Goal: Task Accomplishment & Management: Use online tool/utility

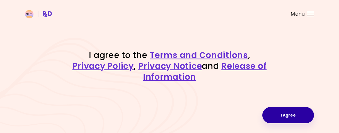
click at [294, 114] on button "I Agree" at bounding box center [288, 115] width 52 height 16
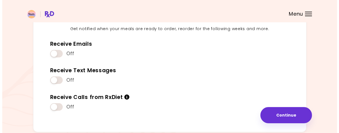
scroll to position [84, 0]
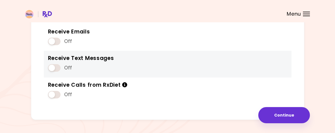
click at [55, 67] on span at bounding box center [54, 68] width 13 height 8
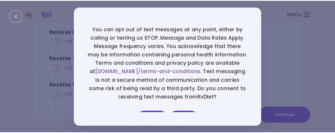
scroll to position [12, 0]
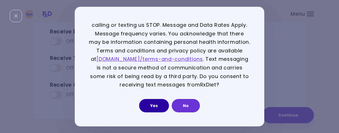
click at [159, 107] on button "Yes" at bounding box center [154, 105] width 30 height 13
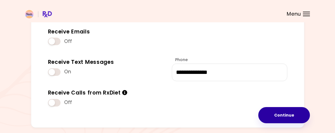
click at [268, 117] on button "Continue" at bounding box center [284, 115] width 52 height 16
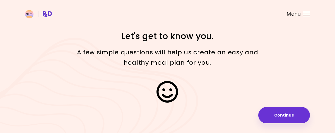
click at [268, 117] on button "Continue" at bounding box center [284, 115] width 52 height 16
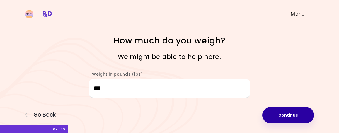
click at [295, 115] on button "Continue" at bounding box center [288, 115] width 52 height 16
select select "****"
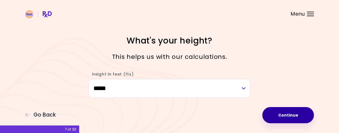
click at [295, 115] on button "Continue" at bounding box center [288, 115] width 52 height 16
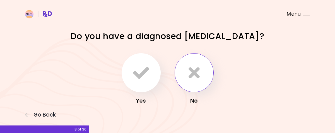
click at [202, 79] on button "button" at bounding box center [194, 72] width 39 height 39
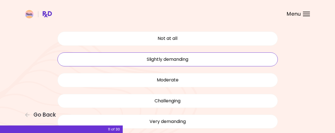
scroll to position [28, 0]
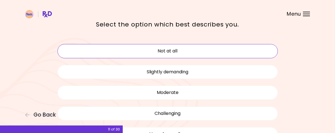
click at [193, 45] on button "Not at all" at bounding box center [167, 51] width 220 height 14
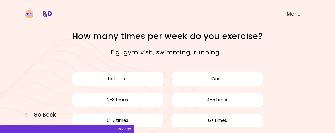
scroll to position [28, 0]
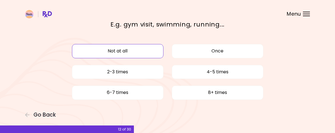
click at [122, 49] on button "Not at all" at bounding box center [117, 51] width 91 height 14
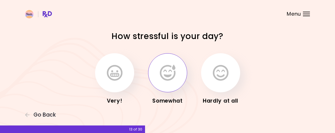
click at [172, 76] on icon "button" at bounding box center [168, 73] width 16 height 16
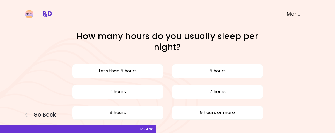
scroll to position [27, 0]
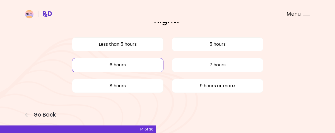
click at [137, 67] on button "6 hours" at bounding box center [117, 65] width 91 height 14
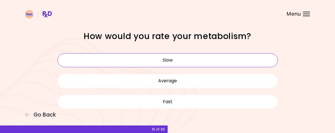
click at [172, 57] on button "Slow" at bounding box center [167, 60] width 220 height 14
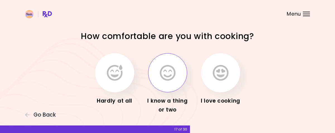
click at [167, 72] on icon "button" at bounding box center [168, 73] width 16 height 16
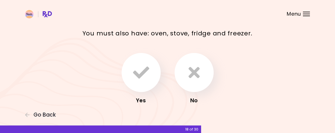
scroll to position [28, 0]
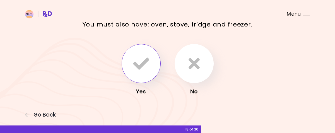
click at [137, 67] on icon "button" at bounding box center [141, 63] width 16 height 16
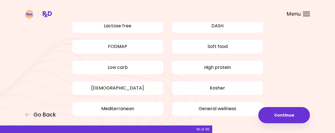
scroll to position [98, 0]
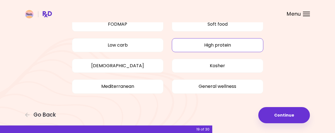
click at [219, 45] on button "High protein" at bounding box center [217, 45] width 91 height 14
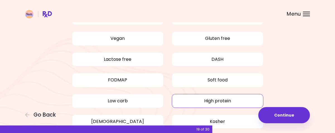
scroll to position [70, 0]
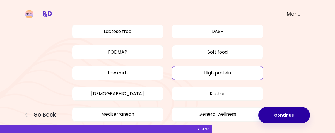
click at [279, 114] on button "Continue" at bounding box center [284, 115] width 52 height 16
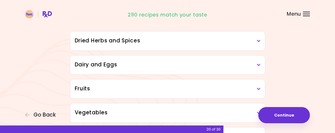
scroll to position [84, 0]
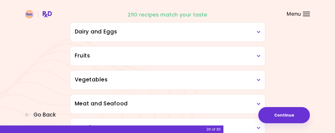
click at [259, 32] on icon at bounding box center [259, 32] width 4 height 4
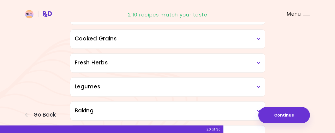
scroll to position [335, 0]
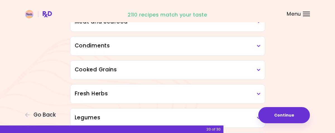
click at [258, 44] on icon at bounding box center [259, 46] width 4 height 4
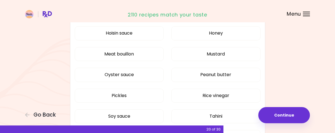
scroll to position [390, 0]
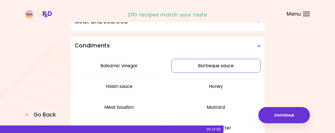
click at [231, 66] on button "Barbeque sauce" at bounding box center [215, 66] width 89 height 14
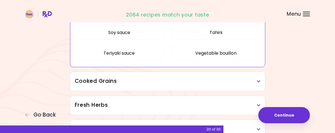
scroll to position [335, 0]
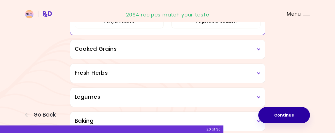
click at [285, 112] on button "Continue" at bounding box center [284, 115] width 52 height 16
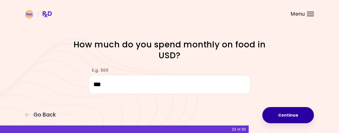
type input "***"
click at [302, 113] on button "Continue" at bounding box center [288, 115] width 52 height 16
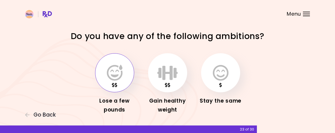
click at [121, 79] on icon "button" at bounding box center [115, 73] width 16 height 16
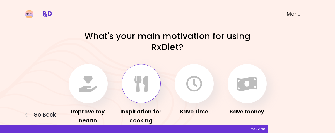
scroll to position [28, 0]
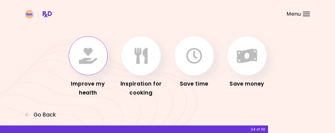
click at [91, 56] on icon "button" at bounding box center [88, 56] width 18 height 16
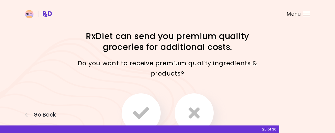
scroll to position [28, 0]
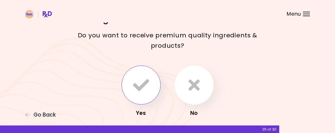
click at [140, 83] on icon "button" at bounding box center [141, 85] width 16 height 16
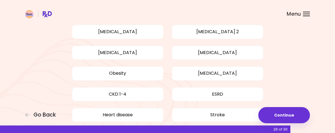
scroll to position [56, 0]
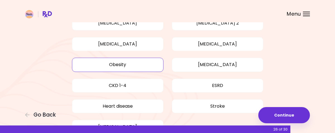
click at [110, 63] on button "Obesity" at bounding box center [117, 65] width 91 height 14
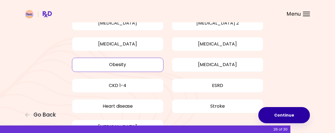
click at [276, 107] on button "Continue" at bounding box center [284, 115] width 52 height 16
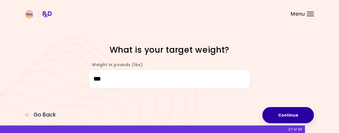
type input "***"
click at [289, 116] on button "Continue" at bounding box center [288, 115] width 52 height 16
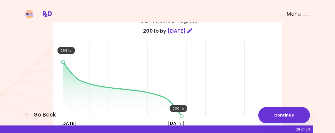
scroll to position [56, 0]
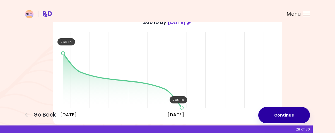
click at [284, 111] on button "Continue" at bounding box center [284, 115] width 52 height 16
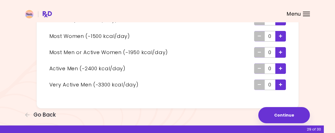
scroll to position [73, 0]
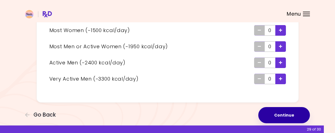
click at [297, 114] on button "Continue" at bounding box center [284, 115] width 52 height 16
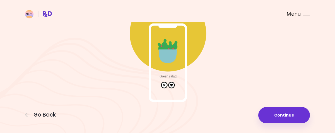
scroll to position [60, 0]
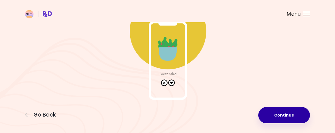
click at [290, 116] on button "Continue" at bounding box center [284, 115] width 52 height 16
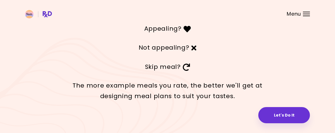
scroll to position [38, 0]
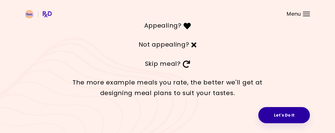
click at [283, 114] on button "Let's Do It" at bounding box center [284, 115] width 52 height 16
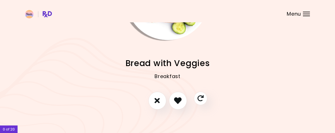
scroll to position [73, 0]
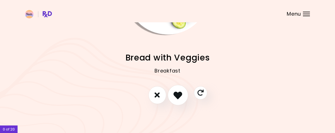
click at [178, 98] on icon "I like this recipe" at bounding box center [177, 95] width 9 height 9
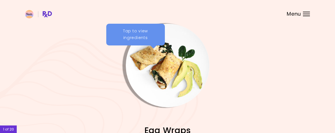
scroll to position [56, 0]
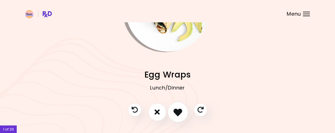
click at [176, 113] on icon "I like this recipe" at bounding box center [177, 112] width 9 height 9
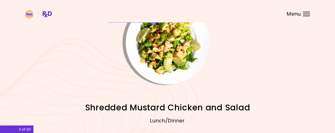
scroll to position [73, 0]
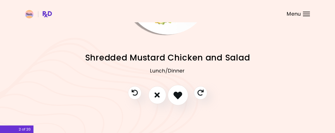
click at [177, 100] on button "I like this recipe" at bounding box center [178, 95] width 21 height 21
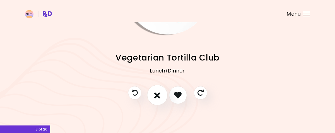
click at [157, 95] on icon "I don't like this recipe" at bounding box center [157, 95] width 6 height 9
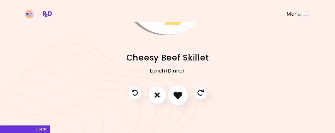
click at [176, 100] on button "I like this recipe" at bounding box center [178, 95] width 21 height 21
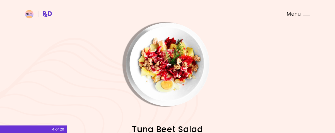
scroll to position [0, 0]
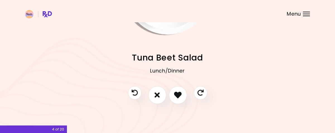
click at [189, 98] on div at bounding box center [167, 97] width 90 height 23
click at [183, 98] on button "I like this recipe" at bounding box center [178, 95] width 21 height 21
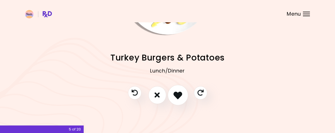
click at [175, 97] on icon "I like this recipe" at bounding box center [177, 95] width 9 height 9
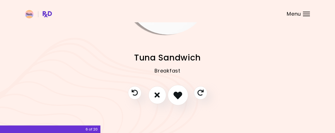
click at [175, 97] on icon "I like this recipe" at bounding box center [177, 95] width 9 height 9
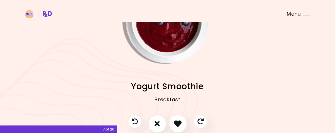
scroll to position [1, 0]
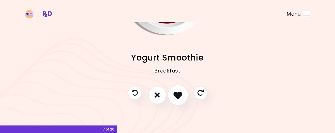
click at [183, 100] on button "I like this recipe" at bounding box center [178, 95] width 21 height 21
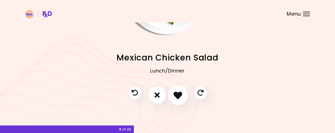
click at [182, 98] on button "I like this recipe" at bounding box center [178, 95] width 21 height 21
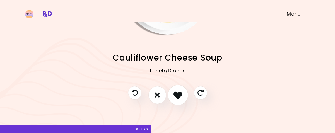
click at [182, 98] on button "I like this recipe" at bounding box center [178, 95] width 21 height 21
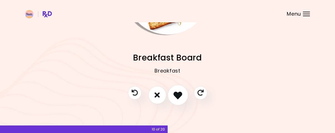
click at [180, 94] on icon "I like this recipe" at bounding box center [177, 95] width 9 height 9
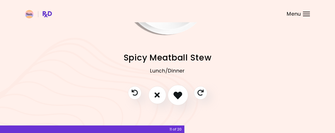
click at [180, 94] on icon "I like this recipe" at bounding box center [177, 95] width 9 height 9
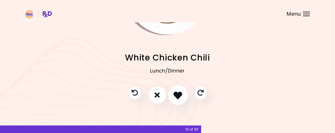
click at [180, 94] on icon "I like this recipe" at bounding box center [177, 95] width 9 height 9
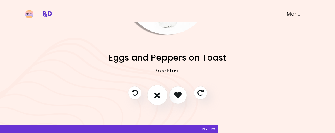
click at [162, 92] on button "I don't like this recipe" at bounding box center [157, 95] width 21 height 21
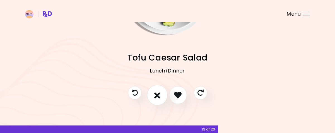
click at [162, 92] on button "I don't like this recipe" at bounding box center [157, 95] width 21 height 21
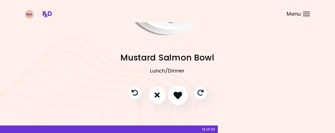
click at [178, 92] on icon "I like this recipe" at bounding box center [177, 95] width 9 height 9
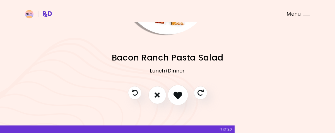
click at [178, 92] on icon "I like this recipe" at bounding box center [177, 95] width 9 height 9
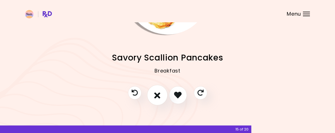
click at [156, 97] on icon "I don't like this recipe" at bounding box center [157, 95] width 6 height 9
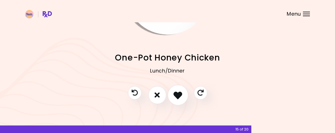
click at [182, 97] on button "I like this recipe" at bounding box center [178, 95] width 21 height 21
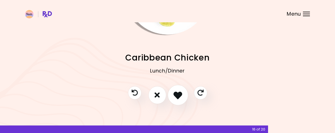
click at [182, 97] on button "I like this recipe" at bounding box center [178, 95] width 21 height 21
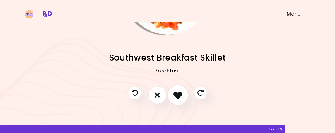
click at [182, 97] on button "I like this recipe" at bounding box center [178, 95] width 21 height 21
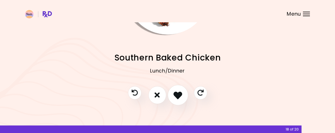
click at [182, 97] on button "I like this recipe" at bounding box center [178, 95] width 21 height 21
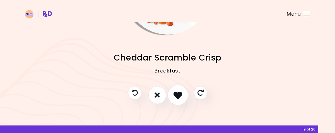
click at [182, 97] on button "I like this recipe" at bounding box center [178, 95] width 21 height 21
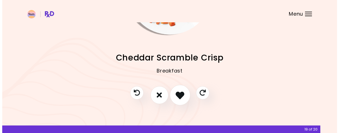
scroll to position [0, 0]
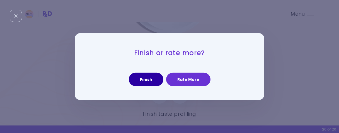
click at [154, 80] on button "Finish" at bounding box center [146, 79] width 35 height 13
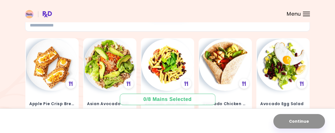
scroll to position [56, 0]
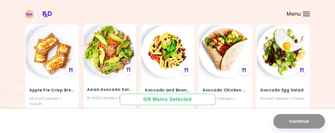
click at [103, 89] on h4 "Asian Avocado Salad" at bounding box center [109, 89] width 45 height 9
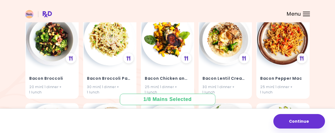
scroll to position [251, 0]
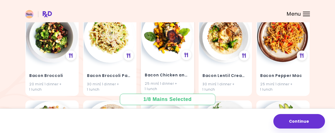
click at [176, 76] on h4 "Bacon Chicken and Spinach" at bounding box center [167, 75] width 45 height 9
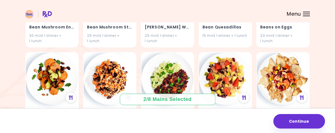
scroll to position [1115, 0]
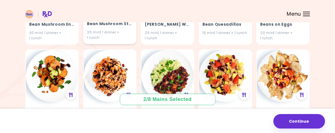
click at [123, 39] on div "25 min | 1 dinner + 1 lunch" at bounding box center [109, 35] width 45 height 11
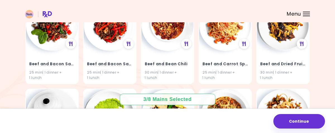
scroll to position [1254, 0]
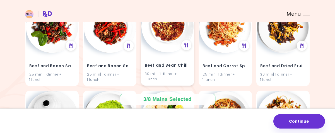
click at [181, 59] on div "Beef and Bean Chili 30 min | 1 dinner + 1 lunch" at bounding box center [167, 68] width 52 height 33
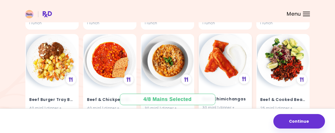
scroll to position [1422, 0]
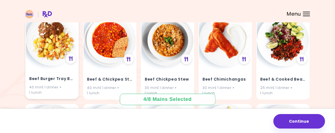
click at [53, 76] on h4 "Beef Burger Tray Bake" at bounding box center [51, 78] width 45 height 9
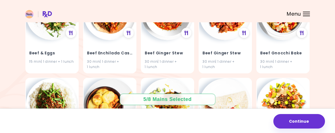
scroll to position [1645, 0]
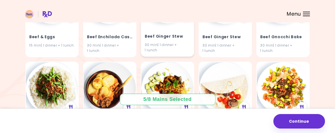
click at [171, 40] on div "Beef Ginger Stew 30 min | 1 dinner + 1 lunch" at bounding box center [167, 39] width 52 height 33
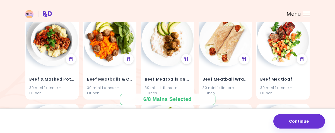
scroll to position [1784, 0]
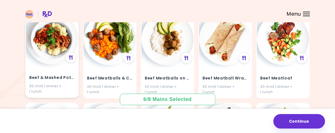
click at [55, 52] on img at bounding box center [52, 39] width 52 height 52
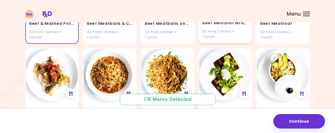
scroll to position [1868, 0]
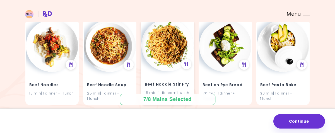
click at [169, 74] on div "Beef Noodle Stir Fry 15 min | 1 dinner + 1 lunch" at bounding box center [167, 84] width 52 height 27
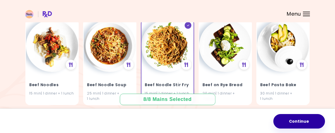
click at [297, 121] on button "Continue" at bounding box center [299, 121] width 52 height 14
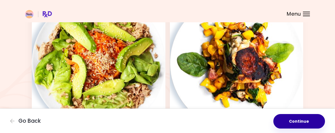
scroll to position [56, 0]
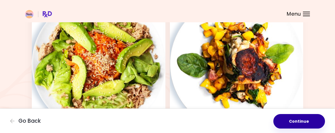
click at [314, 117] on button "Continue" at bounding box center [299, 121] width 52 height 14
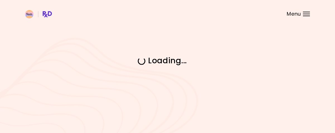
scroll to position [0, 0]
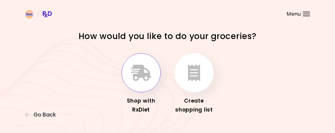
click at [140, 71] on icon "button" at bounding box center [141, 73] width 20 height 16
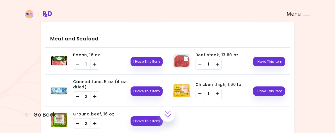
scroll to position [335, 0]
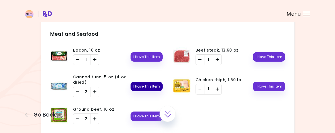
click at [147, 83] on button "I Have This Item" at bounding box center [146, 86] width 32 height 9
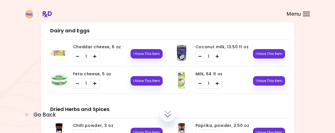
scroll to position [502, 0]
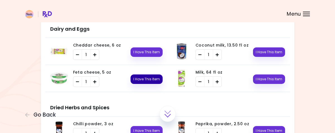
click at [144, 74] on button "I Have This Item" at bounding box center [146, 78] width 32 height 9
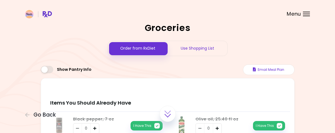
scroll to position [0, 0]
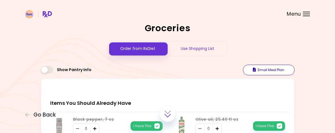
click at [268, 72] on button "Email Meal Plan" at bounding box center [269, 70] width 52 height 11
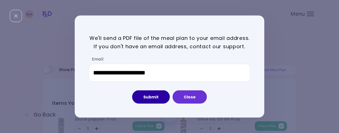
click at [152, 99] on button "Submit" at bounding box center [151, 96] width 38 height 13
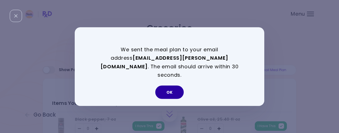
click at [165, 91] on button "OK" at bounding box center [169, 92] width 28 height 13
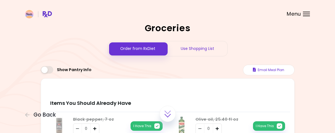
click at [193, 50] on div "Use Shopping List" at bounding box center [198, 48] width 60 height 15
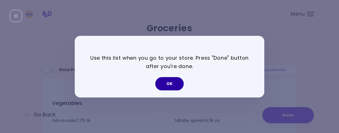
click at [169, 86] on button "OK" at bounding box center [169, 83] width 28 height 13
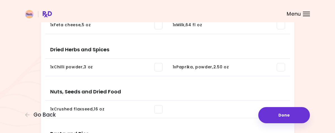
scroll to position [335, 0]
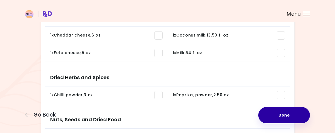
click at [274, 108] on button "Done" at bounding box center [284, 115] width 52 height 16
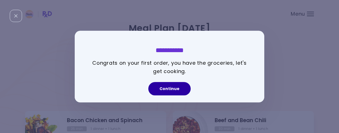
click at [165, 87] on button "Continue" at bounding box center [169, 88] width 42 height 13
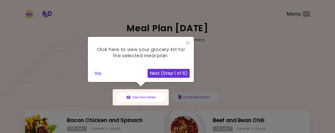
click at [189, 43] on icon "Close" at bounding box center [188, 43] width 4 height 4
